Goal: Transaction & Acquisition: Download file/media

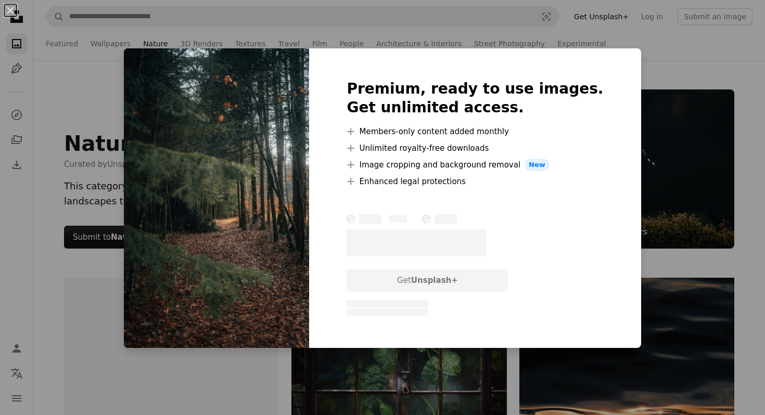
scroll to position [4211, 0]
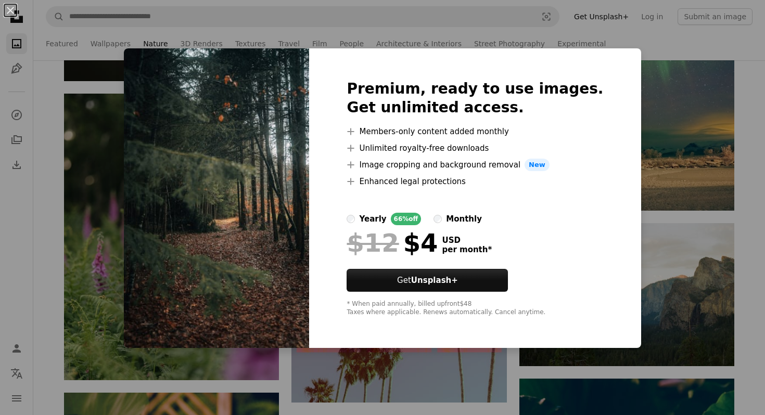
click at [602, 52] on div "Premium, ready to use images. Get unlimited access. A plus sign Members-only co…" at bounding box center [474, 198] width 331 height 300
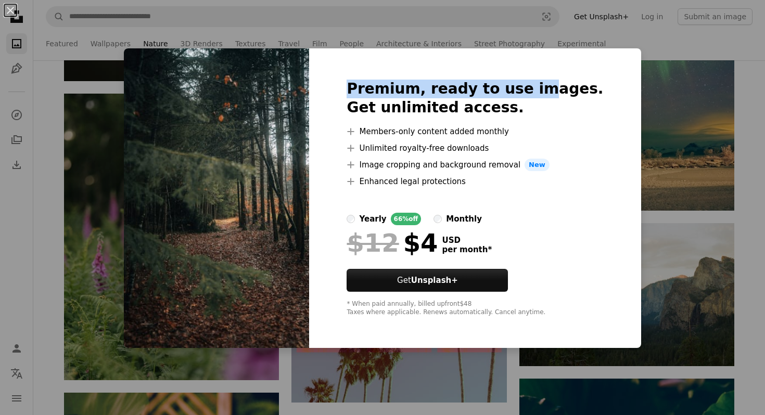
drag, startPoint x: 532, startPoint y: 65, endPoint x: 542, endPoint y: 100, distance: 37.4
click at [542, 100] on div "Premium, ready to use images. Get unlimited access. A plus sign Members-only co…" at bounding box center [474, 198] width 331 height 300
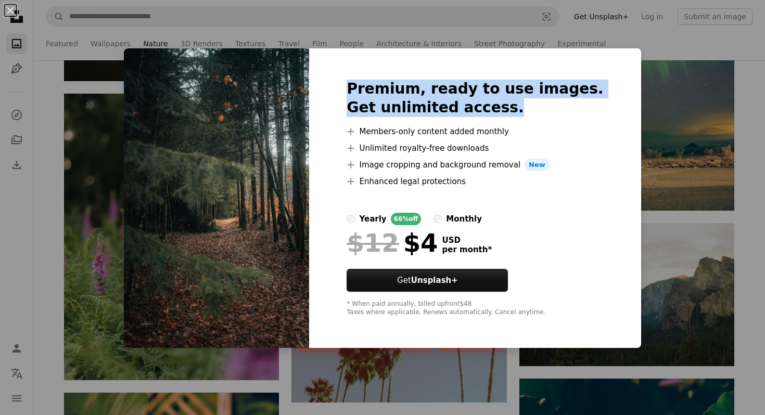
click at [390, 58] on div "Premium, ready to use images. Get unlimited access. A plus sign Members-only co…" at bounding box center [474, 198] width 331 height 300
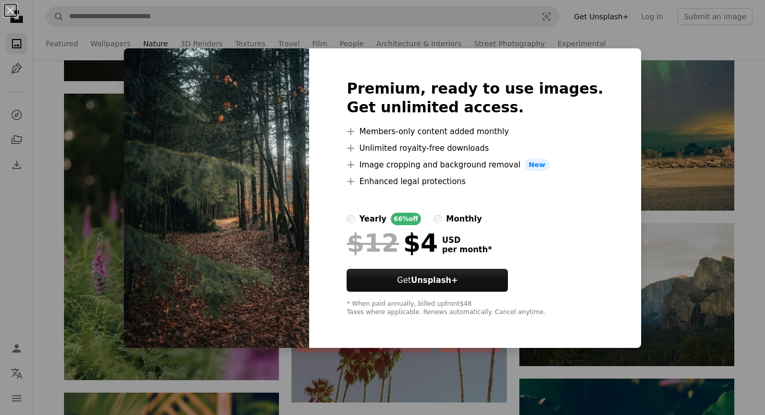
click at [463, 215] on label "monthly" at bounding box center [457, 219] width 48 height 12
click at [451, 211] on div at bounding box center [475, 200] width 256 height 25
click at [455, 212] on div at bounding box center [475, 200] width 256 height 25
click at [379, 213] on label "yearly 66% off" at bounding box center [384, 219] width 74 height 12
click at [346, 49] on div "Premium, ready to use images. Get unlimited access. A plus sign Members-only co…" at bounding box center [474, 198] width 331 height 300
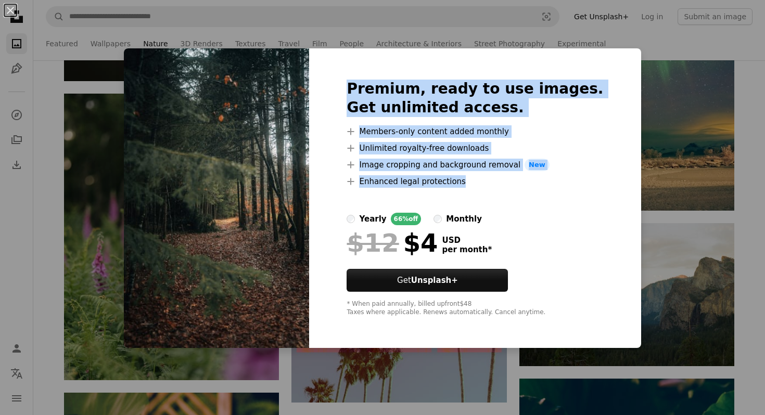
drag, startPoint x: 346, startPoint y: 49, endPoint x: 408, endPoint y: 199, distance: 161.6
click at [408, 199] on div "Premium, ready to use images. Get unlimited access. A plus sign Members-only co…" at bounding box center [474, 198] width 331 height 300
click at [4, 11] on button "An X shape" at bounding box center [10, 10] width 12 height 12
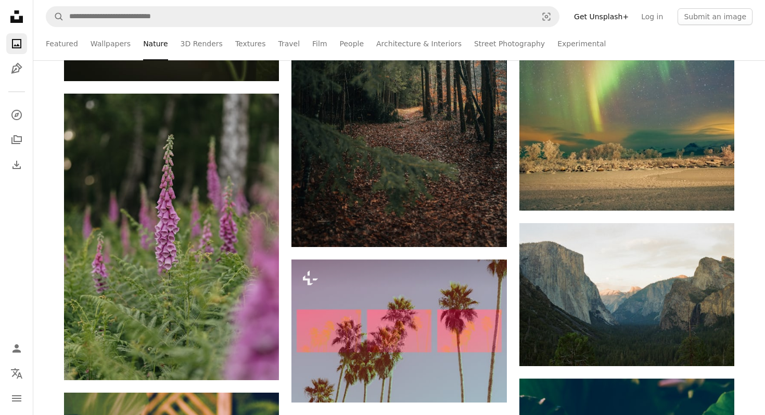
click at [15, 11] on icon at bounding box center [16, 16] width 12 height 12
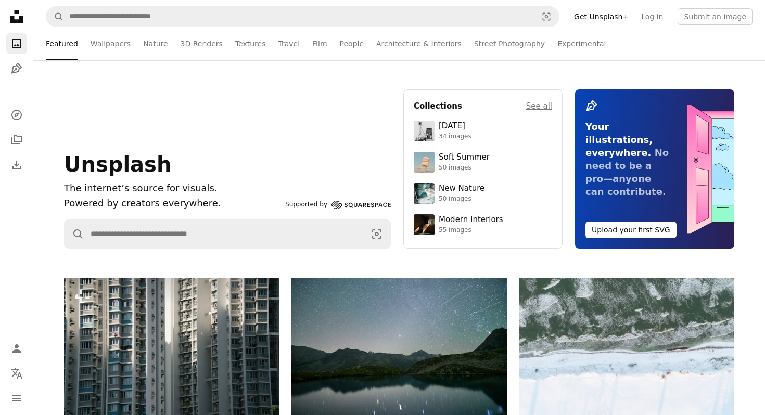
click at [86, 46] on div "Featured Featured Wallpapers Nature 3D Renders Textures Travel Film People Arch…" at bounding box center [399, 43] width 707 height 33
click at [151, 46] on link "Nature" at bounding box center [155, 43] width 24 height 33
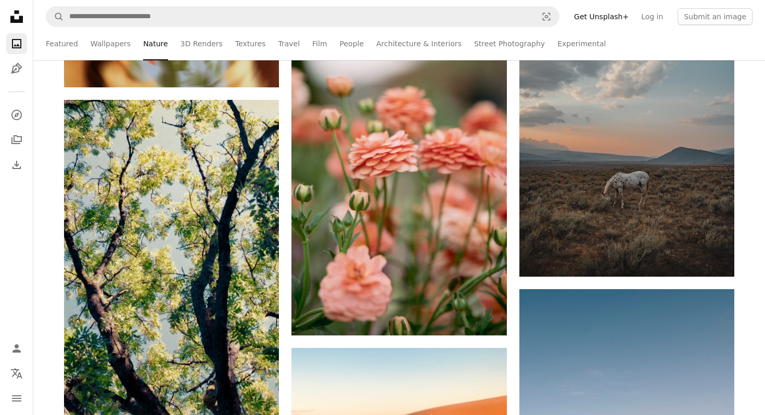
scroll to position [5808, 0]
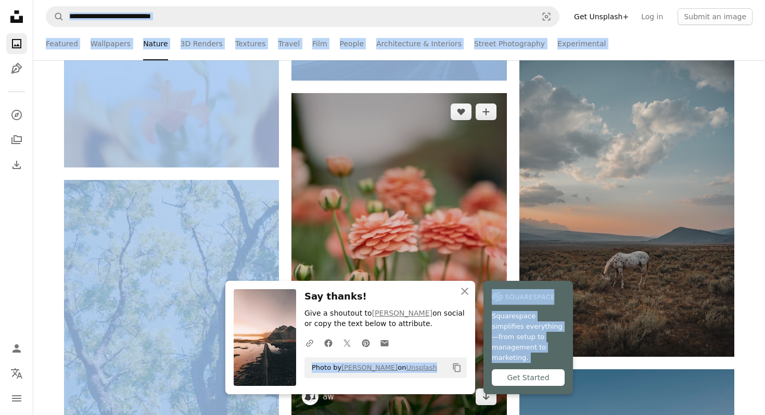
drag, startPoint x: 353, startPoint y: 340, endPoint x: 365, endPoint y: 262, distance: 78.9
